Goal: Transaction & Acquisition: Obtain resource

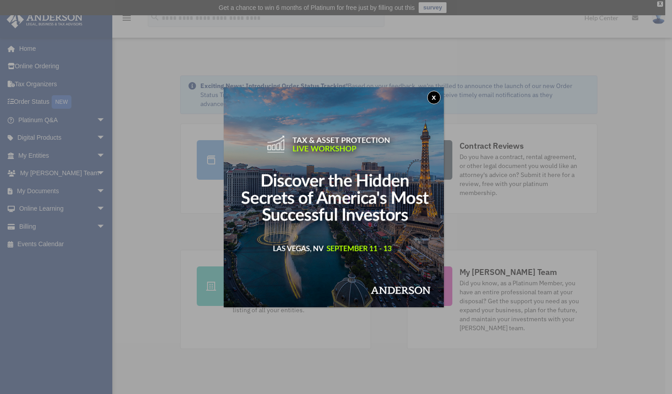
click at [432, 102] on button "x" at bounding box center [433, 97] width 13 height 13
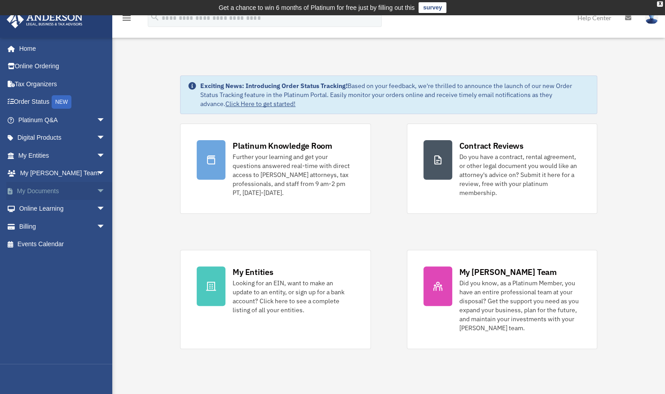
click at [97, 185] on span "arrow_drop_down" at bounding box center [106, 191] width 18 height 18
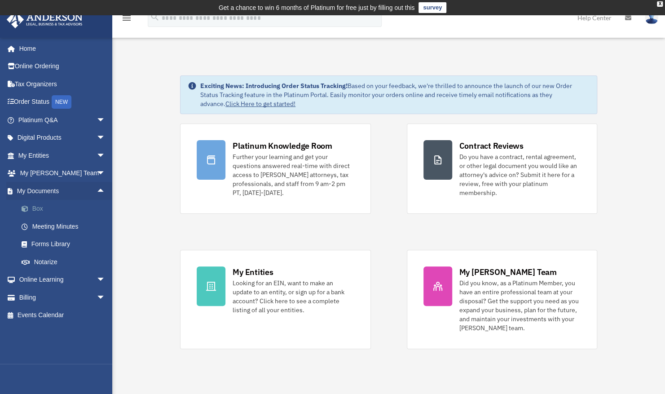
click at [38, 206] on link "Box" at bounding box center [66, 209] width 106 height 18
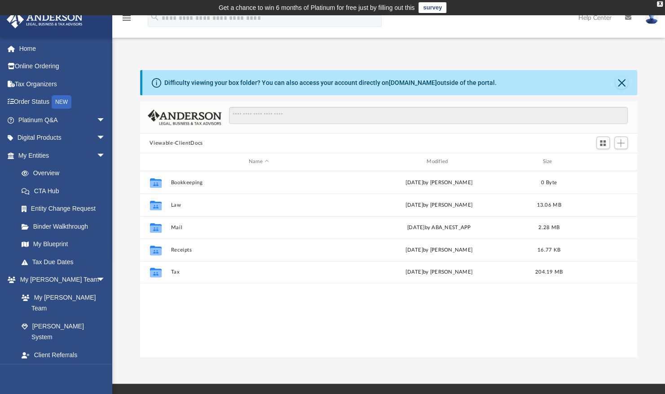
scroll to position [197, 490]
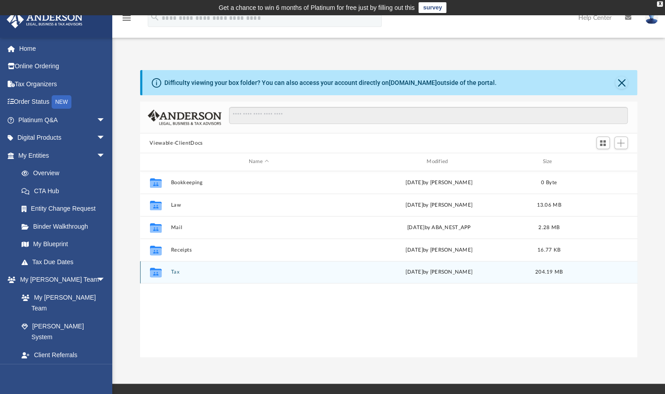
click at [176, 273] on button "Tax" at bounding box center [259, 272] width 176 height 6
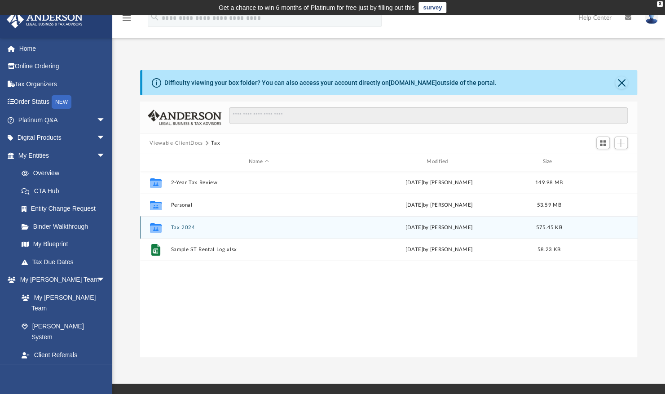
click at [185, 229] on button "Tax 2024" at bounding box center [259, 228] width 176 height 6
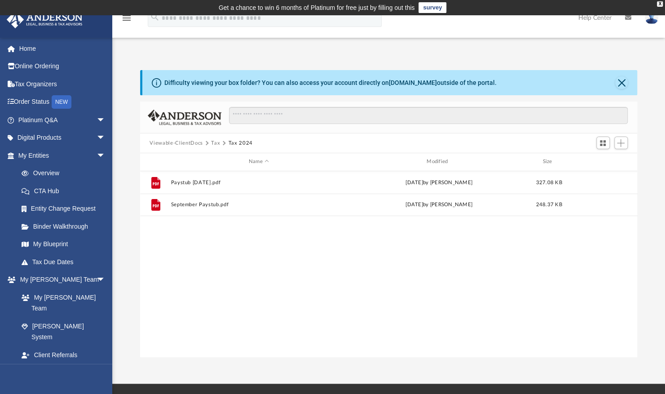
click at [216, 143] on button "Tax" at bounding box center [215, 143] width 9 height 8
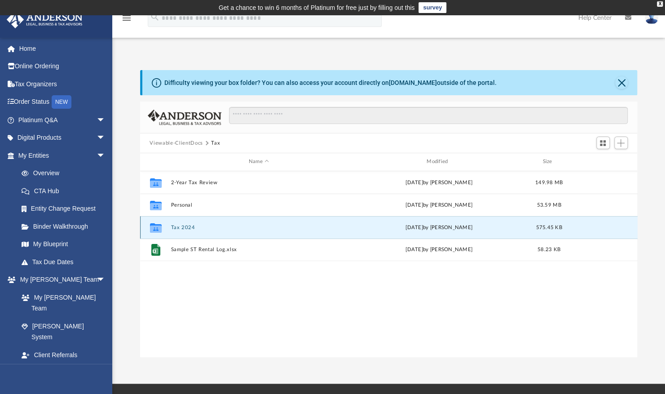
click at [190, 227] on button "Tax 2024" at bounding box center [259, 228] width 176 height 6
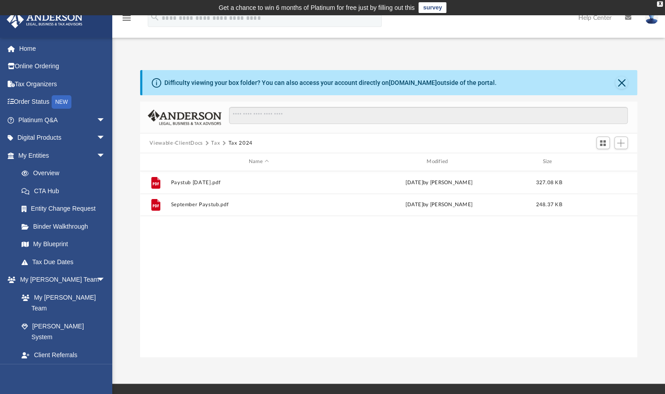
click at [214, 143] on button "Tax" at bounding box center [215, 143] width 9 height 8
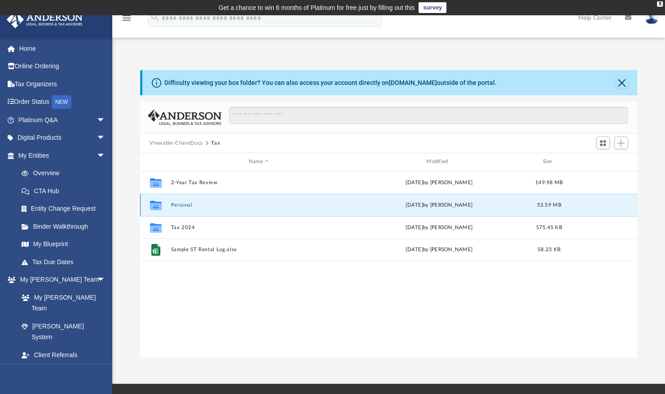
click at [181, 204] on button "Personal" at bounding box center [259, 205] width 176 height 6
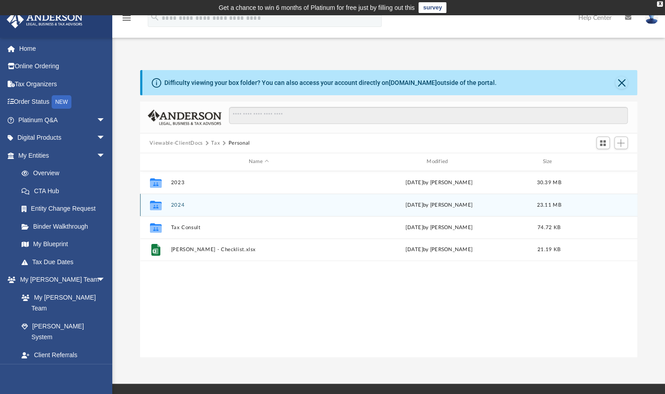
click at [181, 205] on button "2024" at bounding box center [259, 205] width 176 height 6
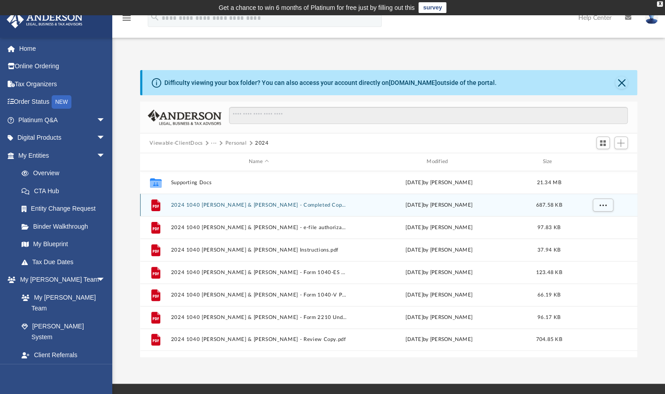
click at [239, 206] on button "2024 1040 [PERSON_NAME] & [PERSON_NAME] - Completed Copy.pdf" at bounding box center [259, 205] width 176 height 6
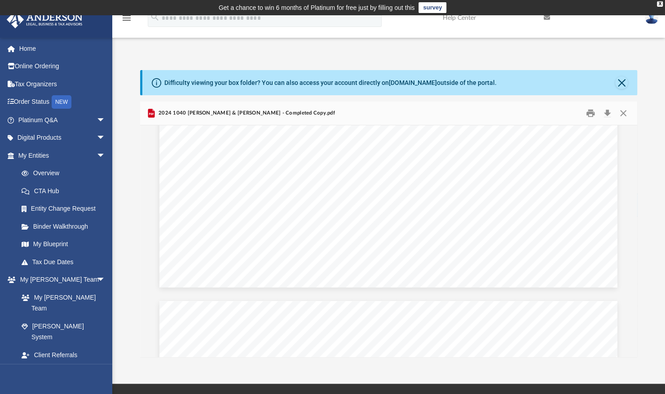
scroll to position [6287, 0]
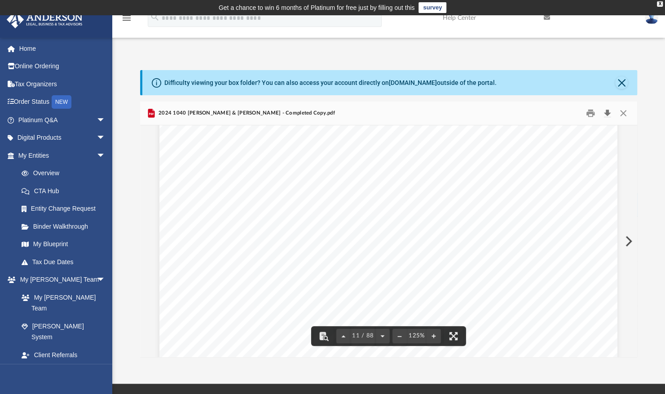
click at [605, 115] on button "Download" at bounding box center [608, 113] width 16 height 14
